Goal: Navigation & Orientation: Find specific page/section

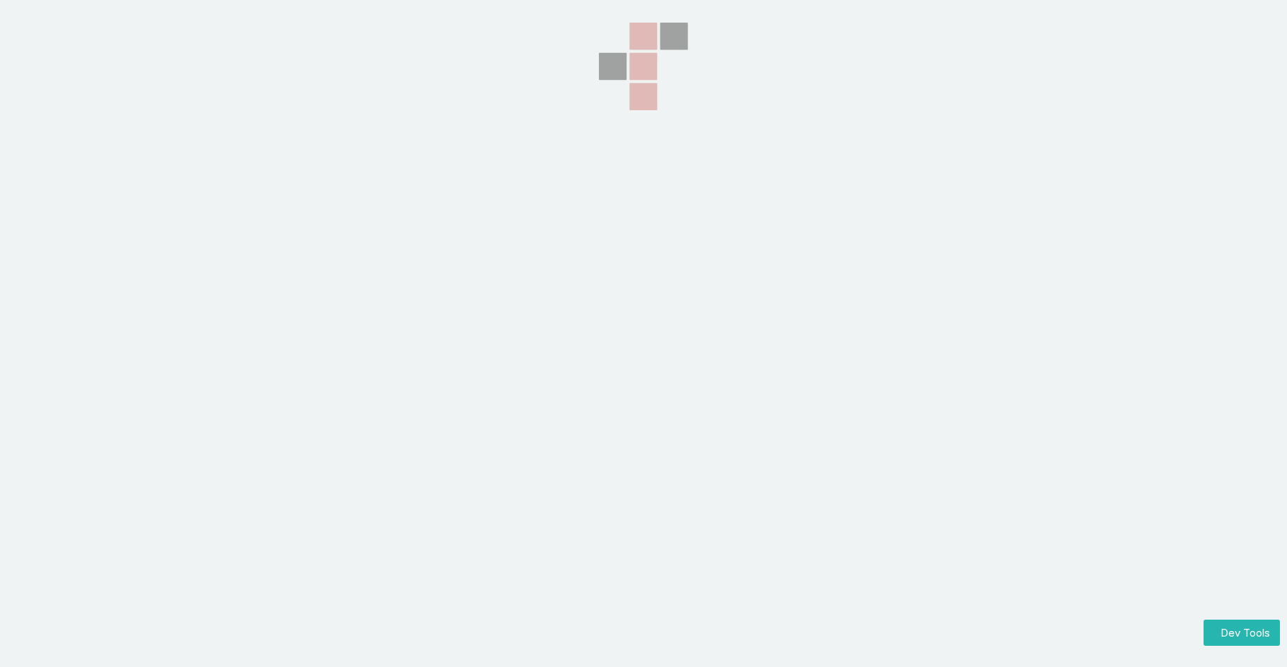
click at [88, 18] on section at bounding box center [643, 167] width 1287 height 334
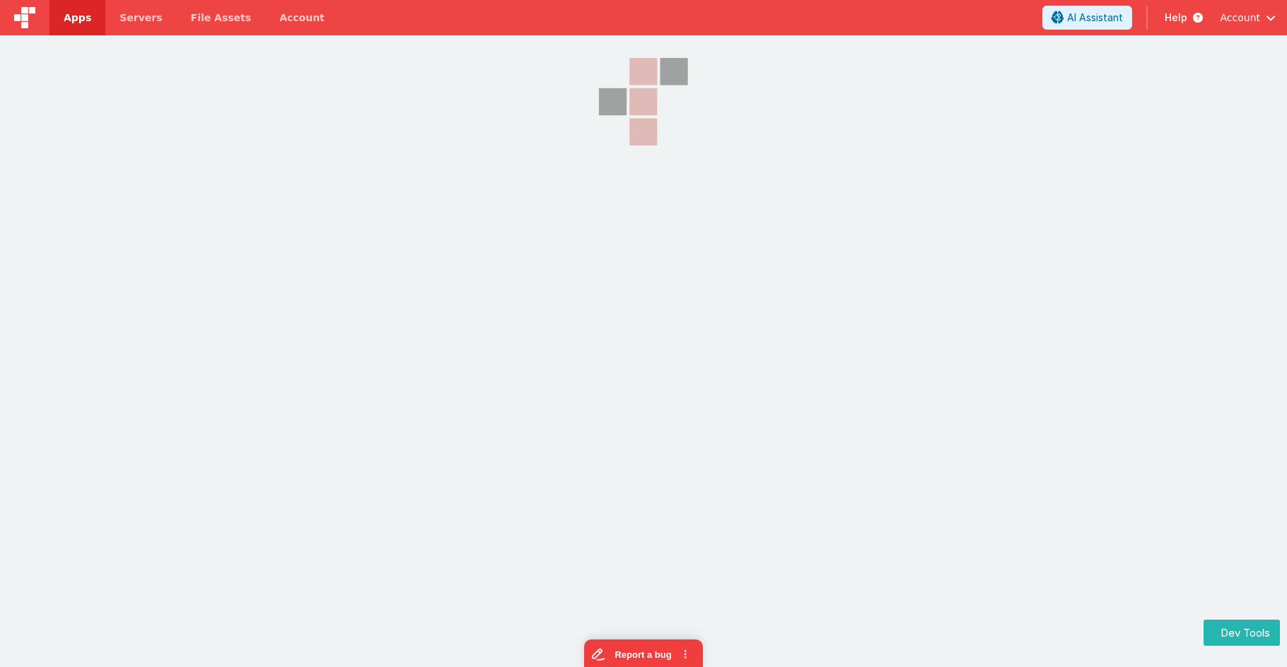
click at [86, 20] on span "Apps" at bounding box center [78, 18] width 28 height 14
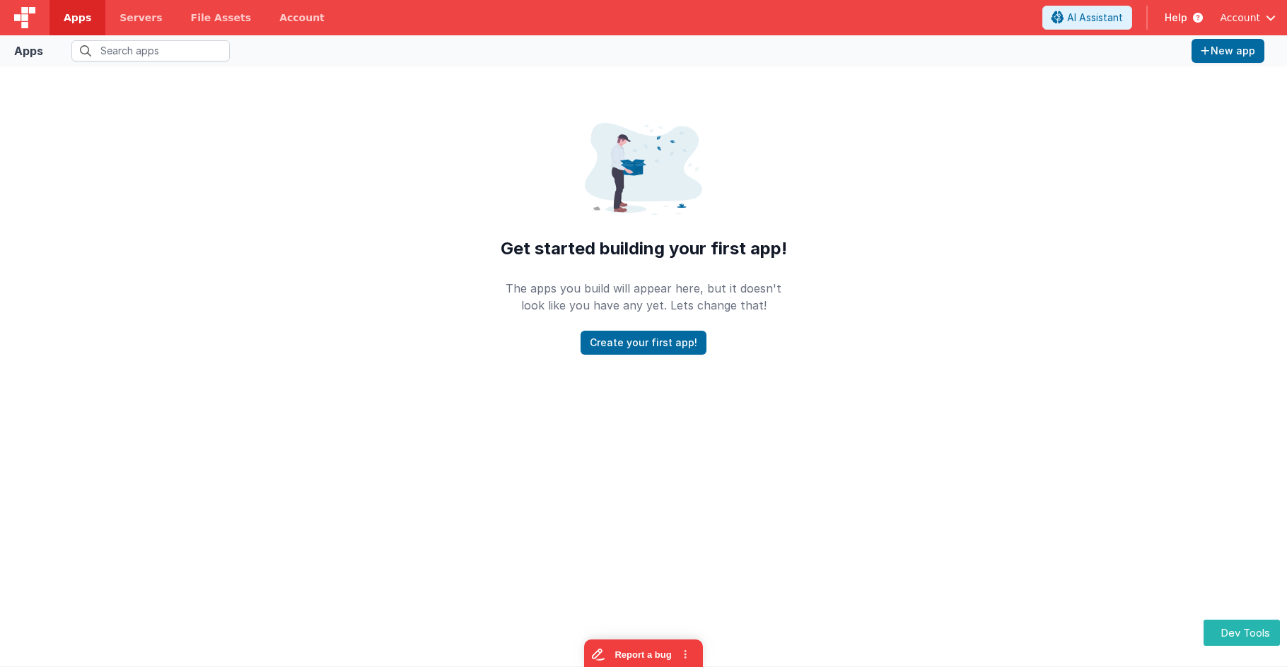
click at [37, 23] on div at bounding box center [24, 17] width 49 height 35
